Goal: Navigation & Orientation: Find specific page/section

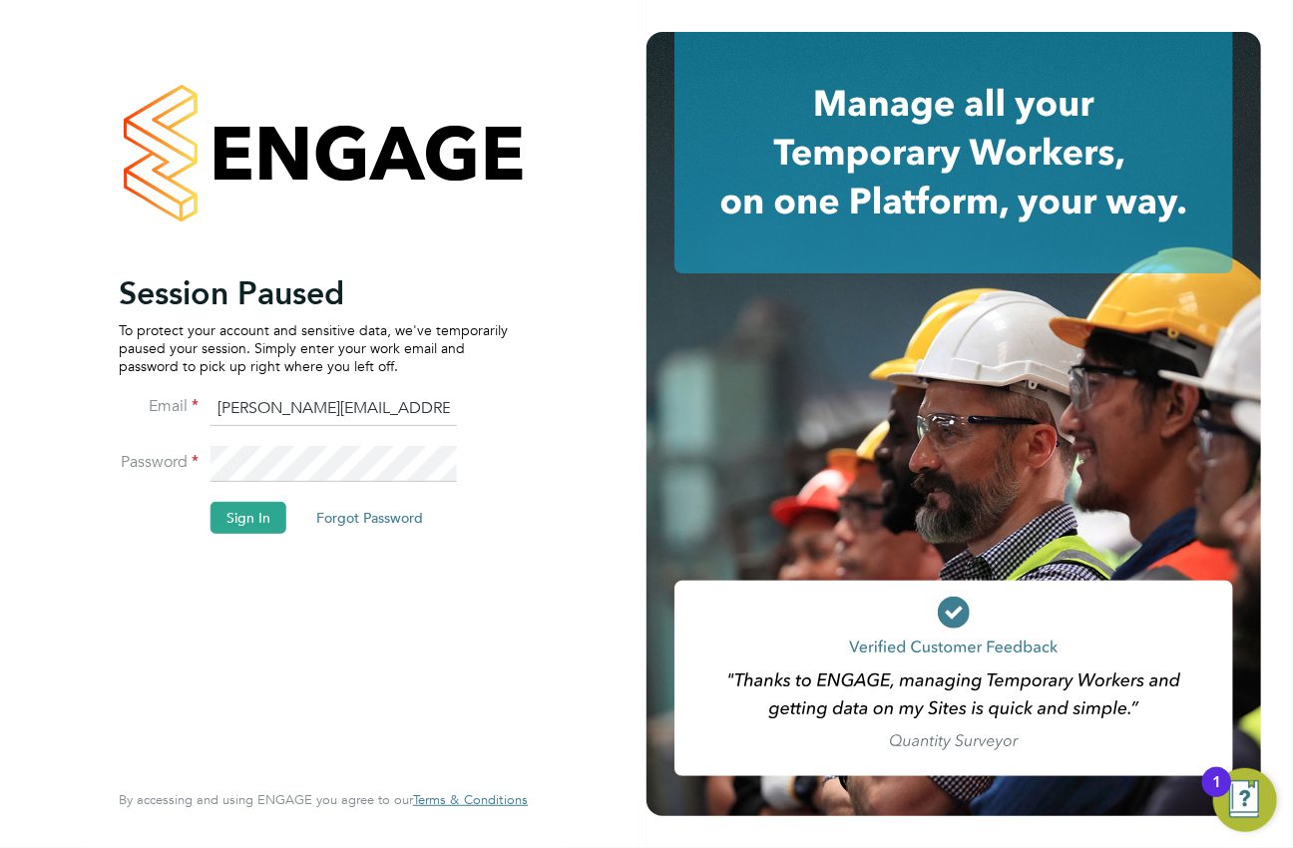
click at [242, 536] on li "Sign In Forgot Password" at bounding box center [313, 528] width 389 height 52
click at [239, 508] on button "Sign In" at bounding box center [249, 518] width 76 height 32
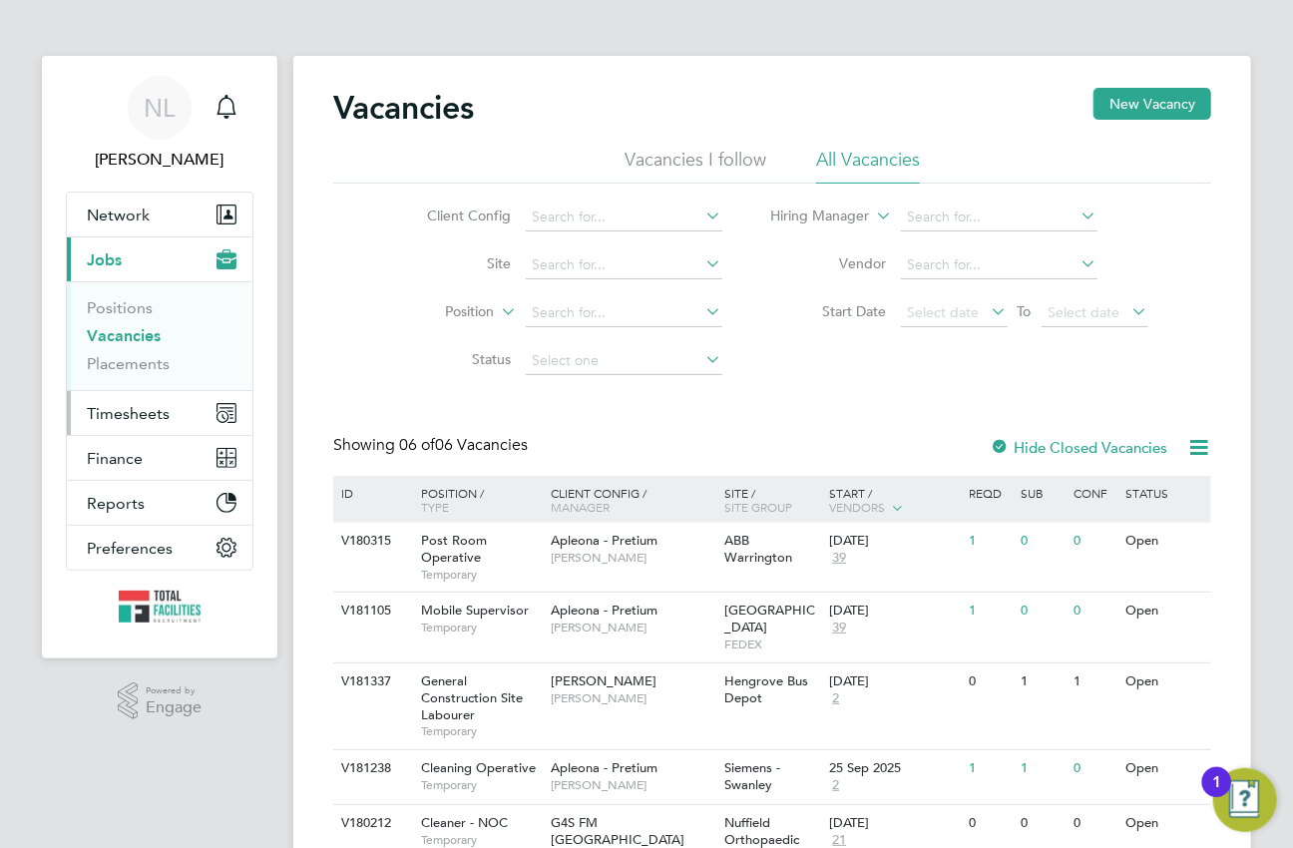
click at [168, 414] on button "Timesheets" at bounding box center [160, 413] width 186 height 44
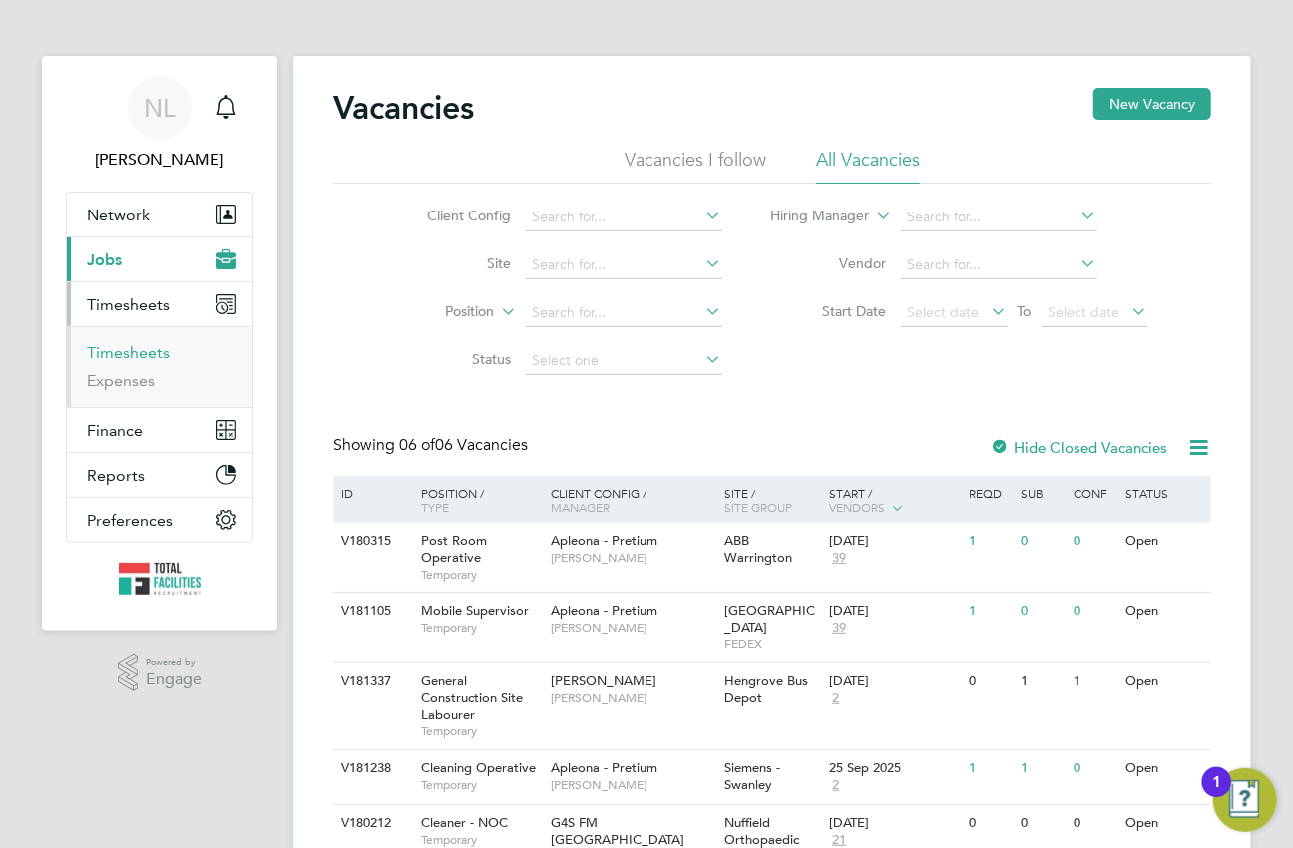
click at [121, 347] on link "Timesheets" at bounding box center [128, 352] width 83 height 19
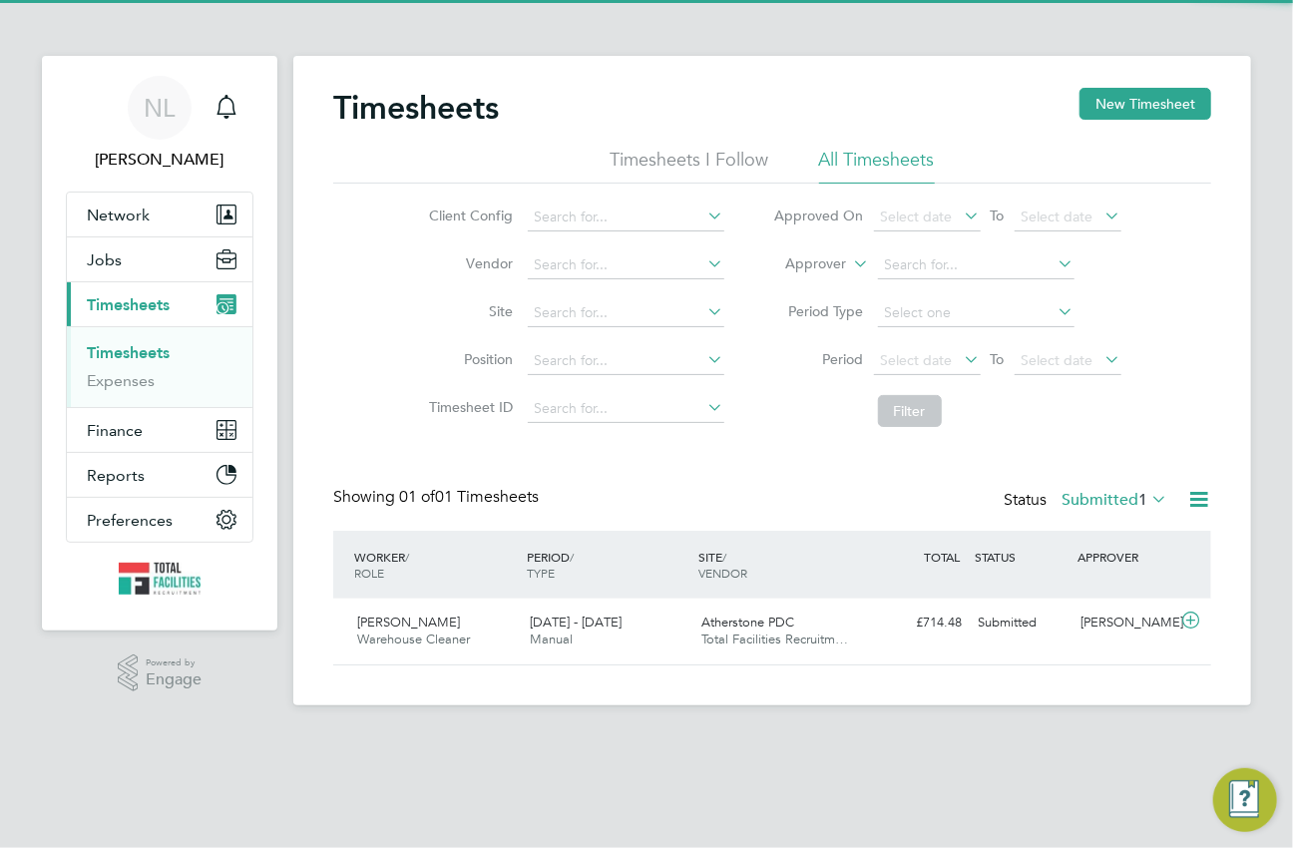
scroll to position [50, 173]
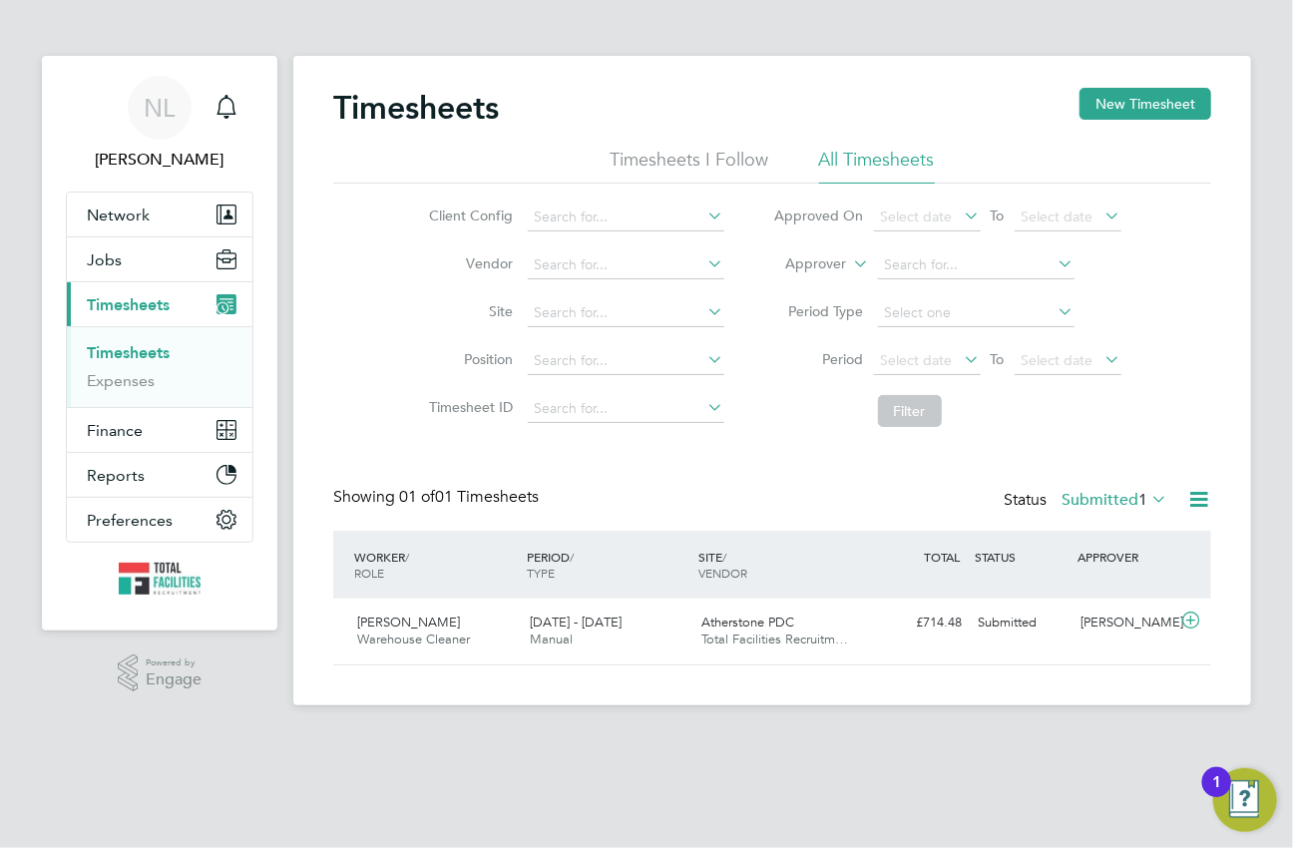
click at [1098, 499] on label "Submitted 1" at bounding box center [1115, 500] width 106 height 20
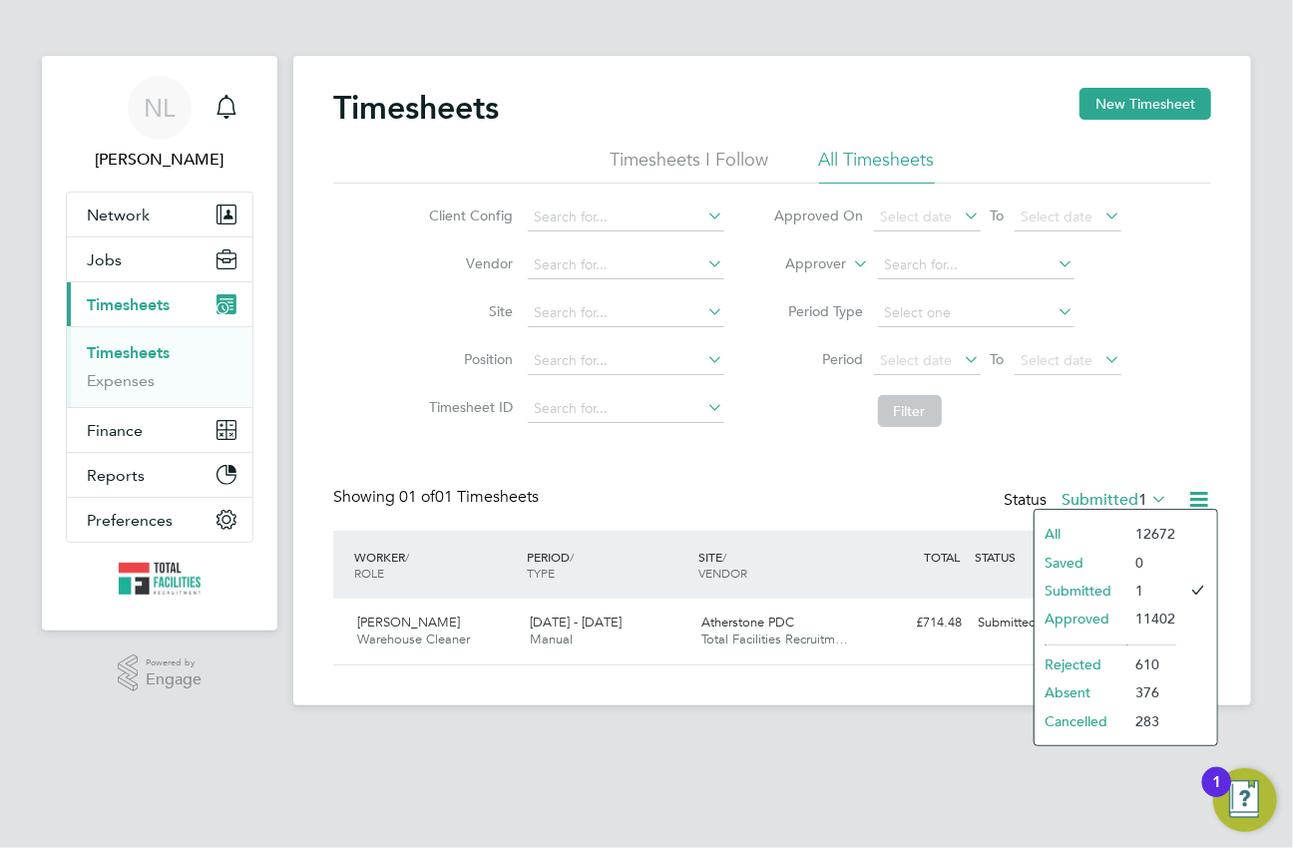
click at [1097, 611] on li "Approved" at bounding box center [1081, 619] width 92 height 28
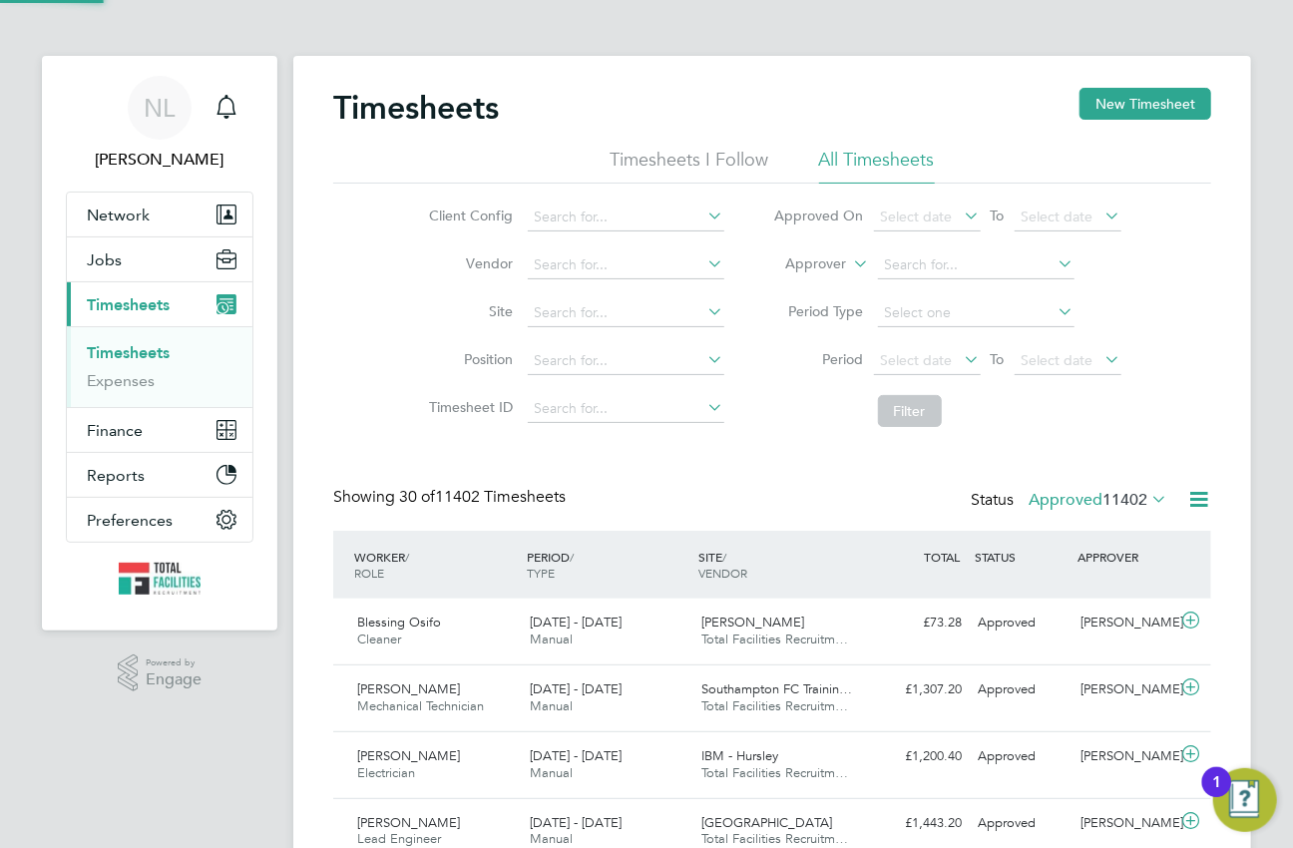
scroll to position [0, 0]
click at [139, 273] on button "Jobs" at bounding box center [160, 260] width 186 height 44
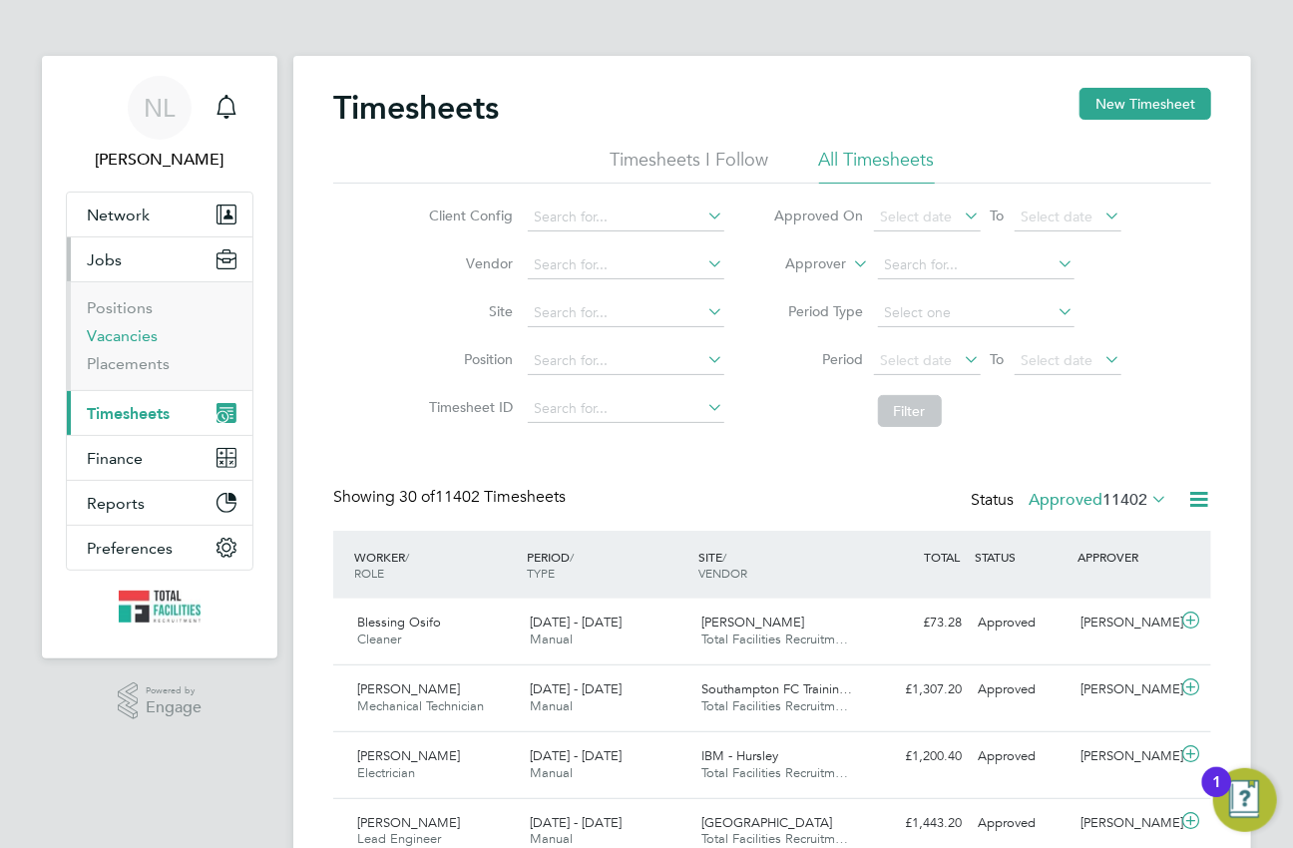
click at [135, 333] on link "Vacancies" at bounding box center [122, 335] width 71 height 19
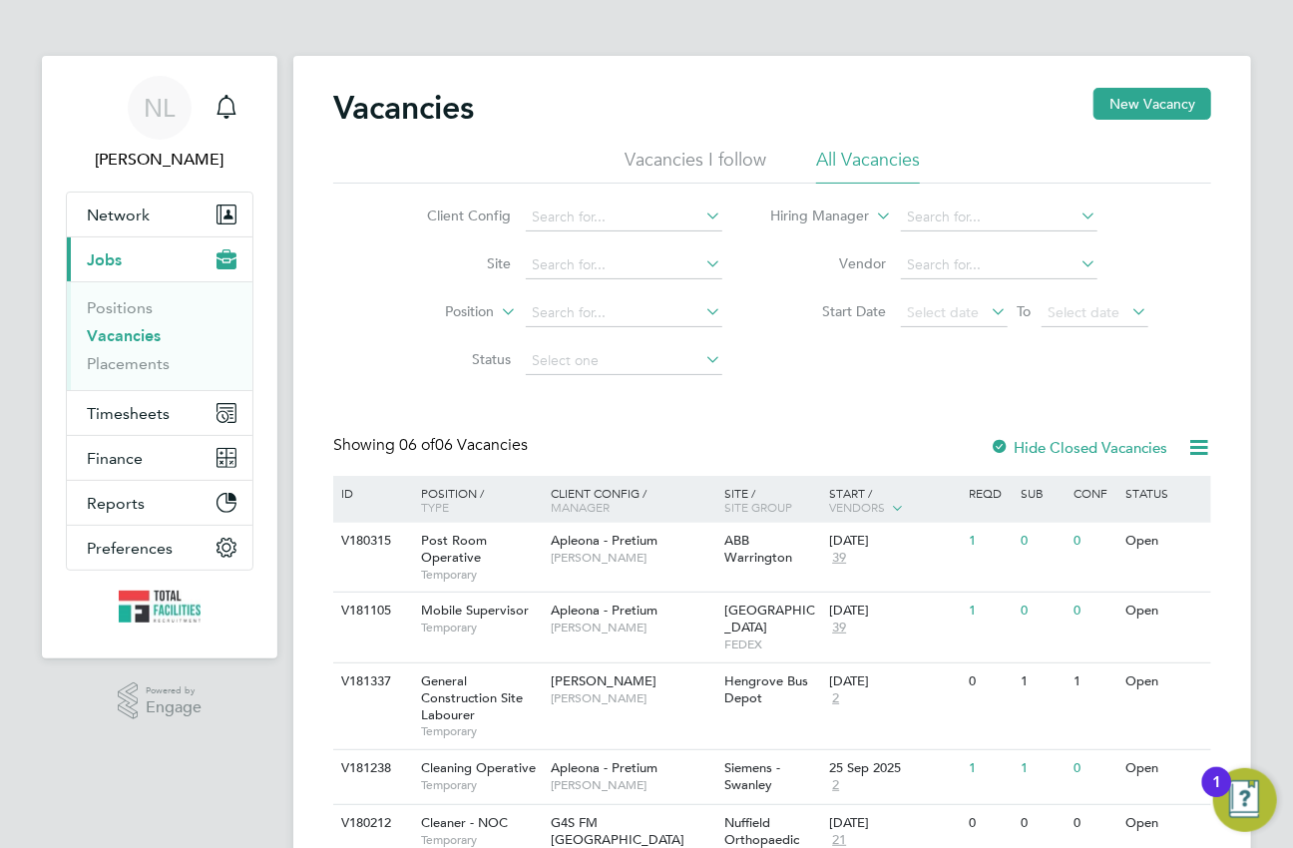
drag, startPoint x: 864, startPoint y: 86, endPoint x: 563, endPoint y: 19, distance: 308.7
click at [853, 80] on div "Vacancies New Vacancy Vacancies I follow All Vacancies Client Config Site Posit…" at bounding box center [772, 553] width 958 height 995
drag, startPoint x: 1141, startPoint y: 502, endPoint x: 951, endPoint y: 460, distance: 194.2
click at [1111, 495] on div "ID Position / Type Client Config / Manager Site / Site Group Start / Vendors Re…" at bounding box center [772, 499] width 878 height 47
click at [867, 32] on app-barbie "Vacancies New Vacancy Vacancies I follow All Vacancies Client Config Site Posit…" at bounding box center [772, 525] width 958 height 1051
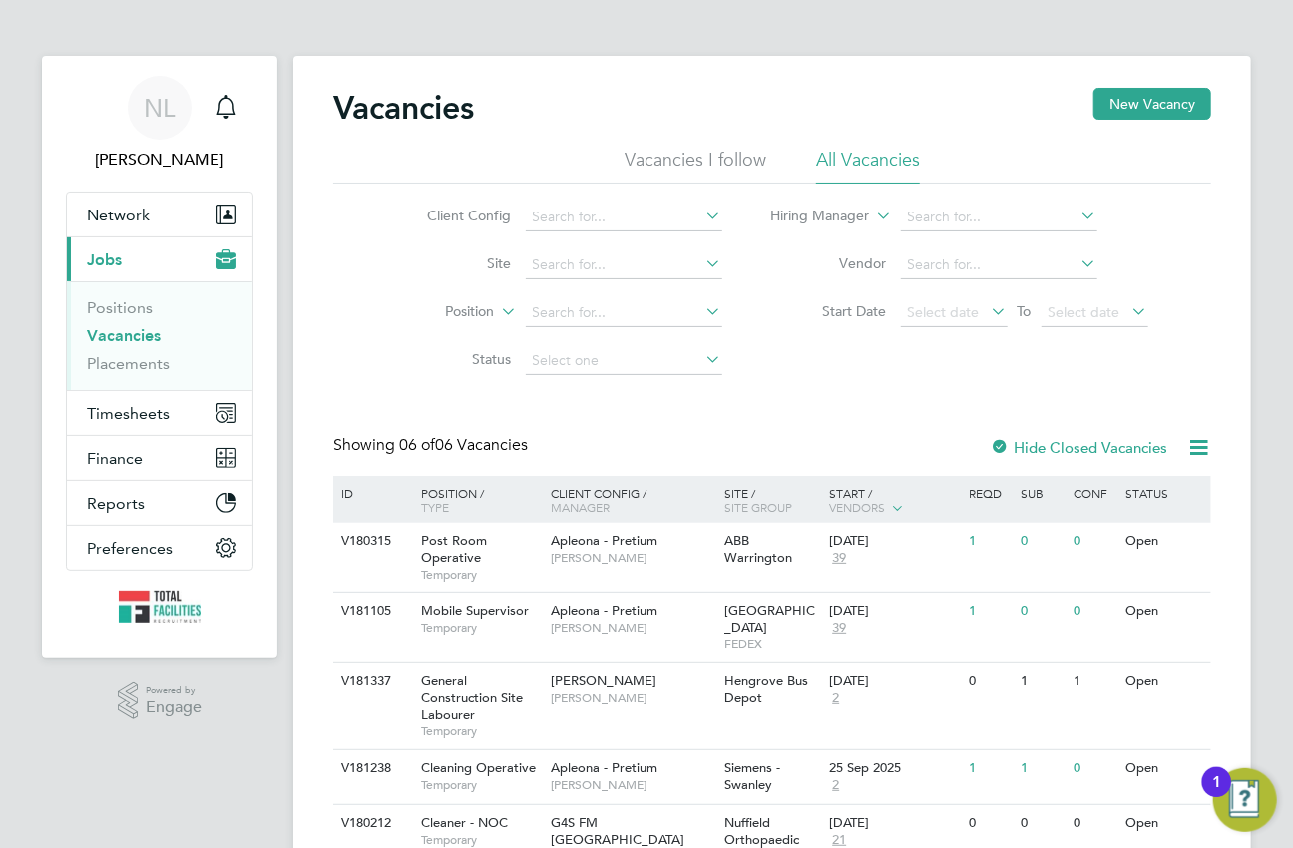
click at [752, 160] on li "Vacancies I follow" at bounding box center [696, 166] width 142 height 36
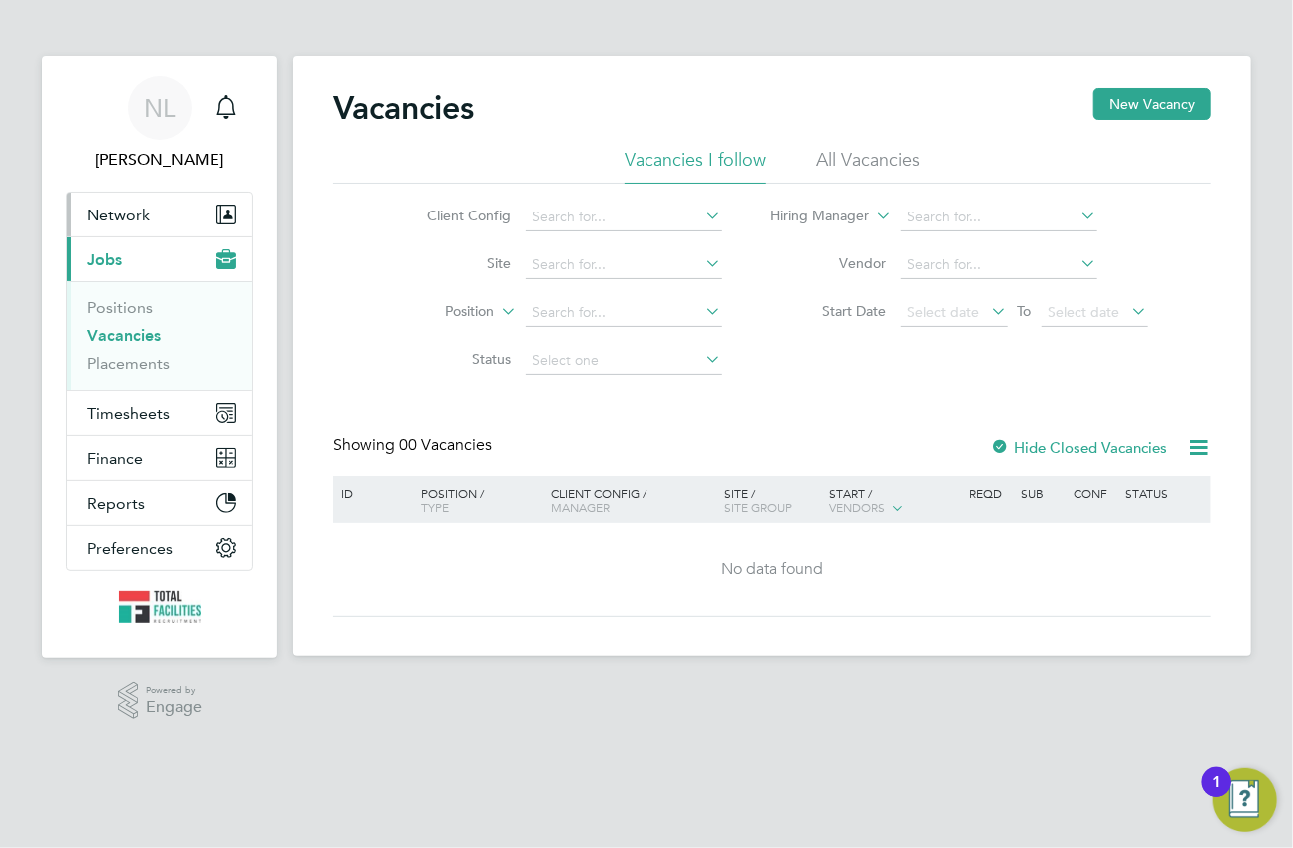
click at [106, 219] on span "Network" at bounding box center [118, 215] width 63 height 19
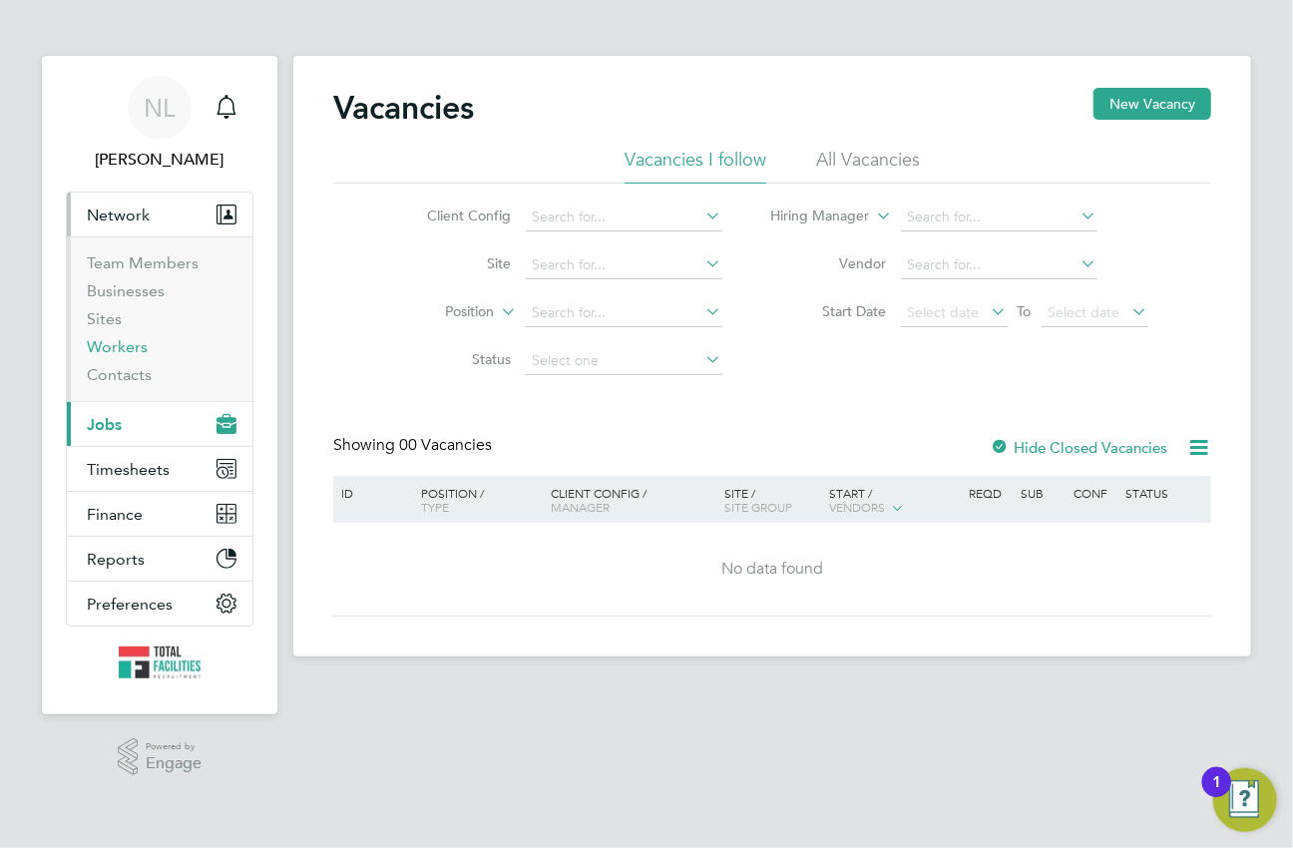
click at [111, 339] on link "Workers" at bounding box center [117, 346] width 61 height 19
